Goal: Transaction & Acquisition: Purchase product/service

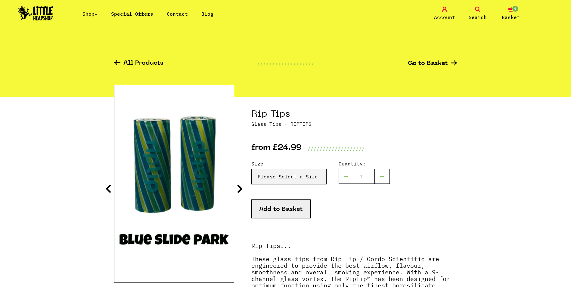
click at [49, 8] on img at bounding box center [35, 13] width 35 height 14
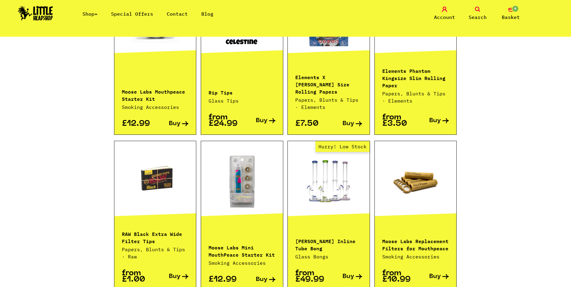
scroll to position [542, 0]
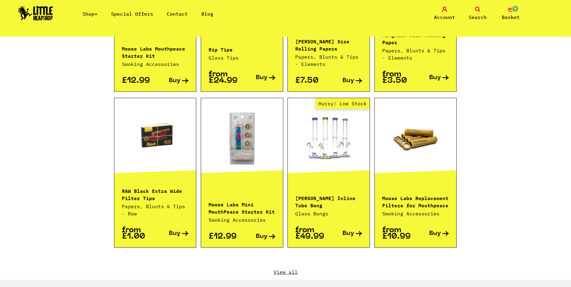
click at [280, 269] on link "View all" at bounding box center [285, 272] width 343 height 7
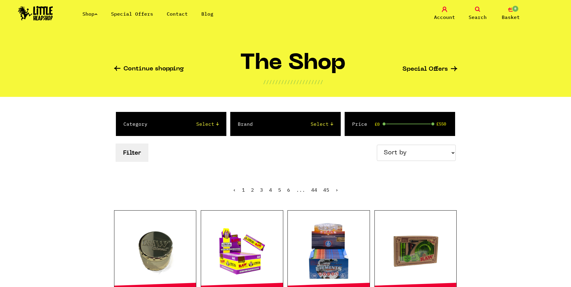
drag, startPoint x: 0, startPoint y: 0, endPoint x: 423, endPoint y: 157, distance: 450.8
click at [423, 157] on select "Sort by Price - Low to High Price - High to Low Newest Products" at bounding box center [416, 153] width 79 height 16
select select "newest"
click at [378, 145] on select "Sort by Price - Low to High Price - High to Low Newest Products" at bounding box center [416, 153] width 79 height 16
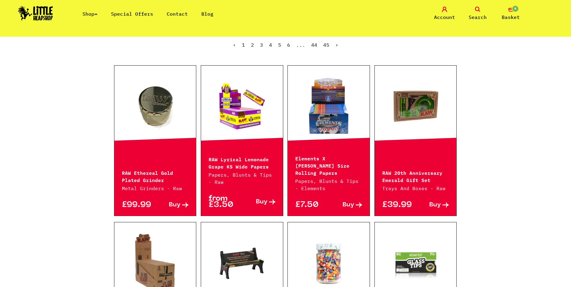
scroll to position [151, 0]
